Goal: Understand process/instructions: Learn how to perform a task or action

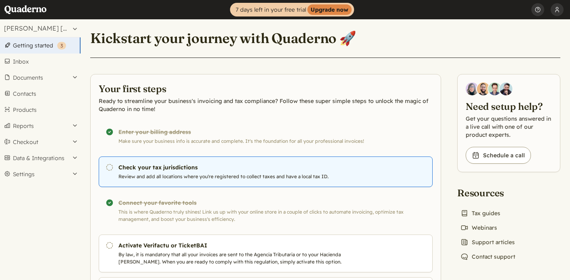
click at [151, 174] on p "Review and add all locations where you're registered to collect taxes and have …" at bounding box center [244, 176] width 253 height 7
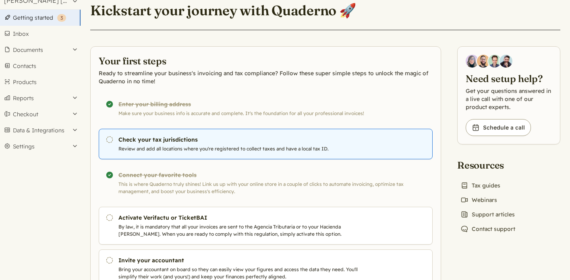
scroll to position [68, 0]
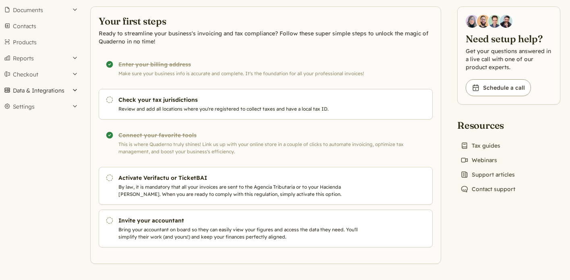
click at [55, 91] on button "Data & Integrations" at bounding box center [40, 91] width 81 height 16
click at [39, 104] on link "Integrations" at bounding box center [40, 104] width 81 height 11
